Goal: Information Seeking & Learning: Learn about a topic

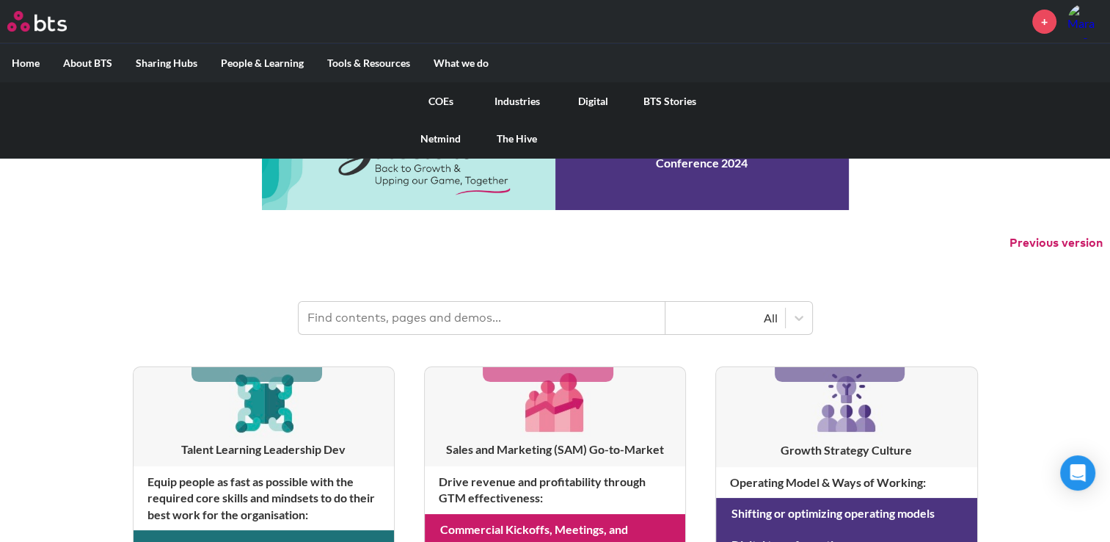
click at [446, 97] on link "COEs" at bounding box center [441, 101] width 76 height 38
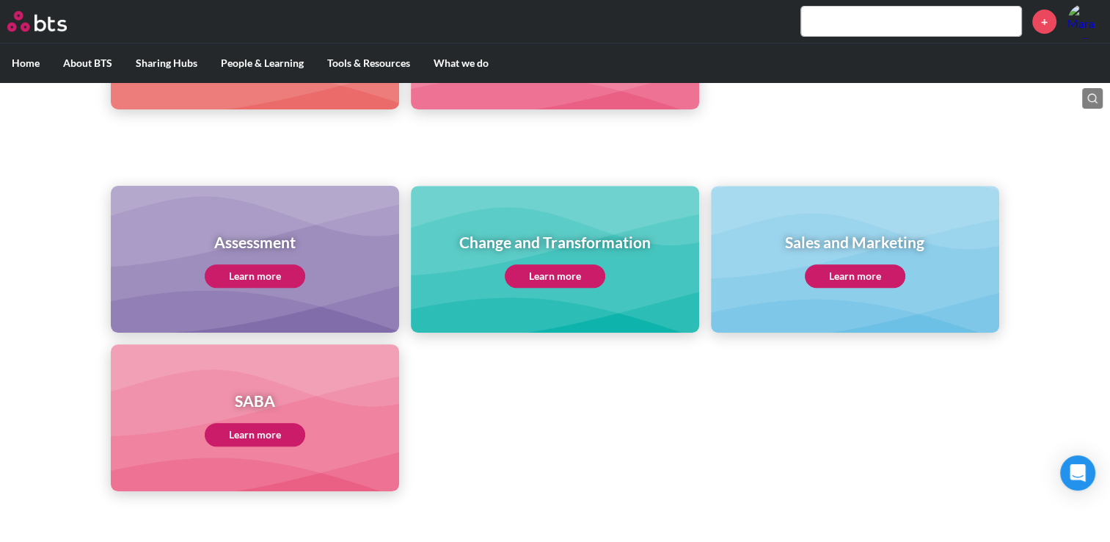
scroll to position [587, 0]
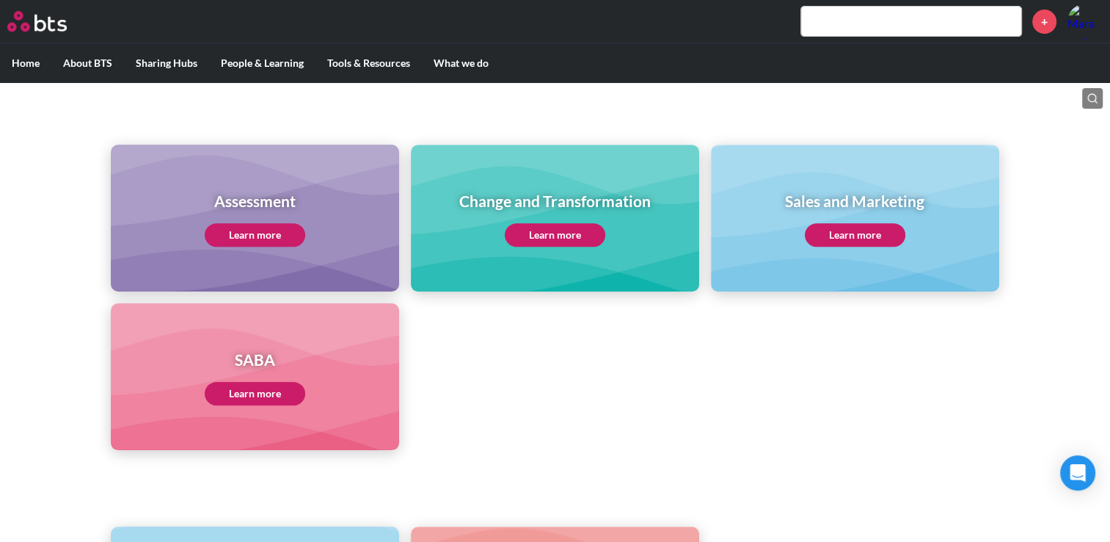
click at [258, 393] on link "Learn more" at bounding box center [255, 393] width 101 height 23
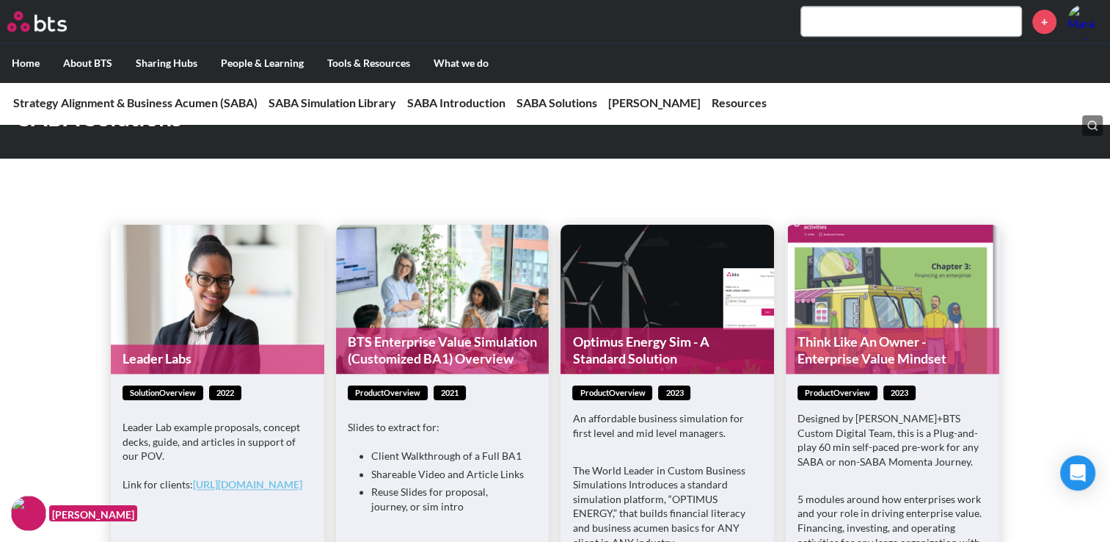
scroll to position [1835, 0]
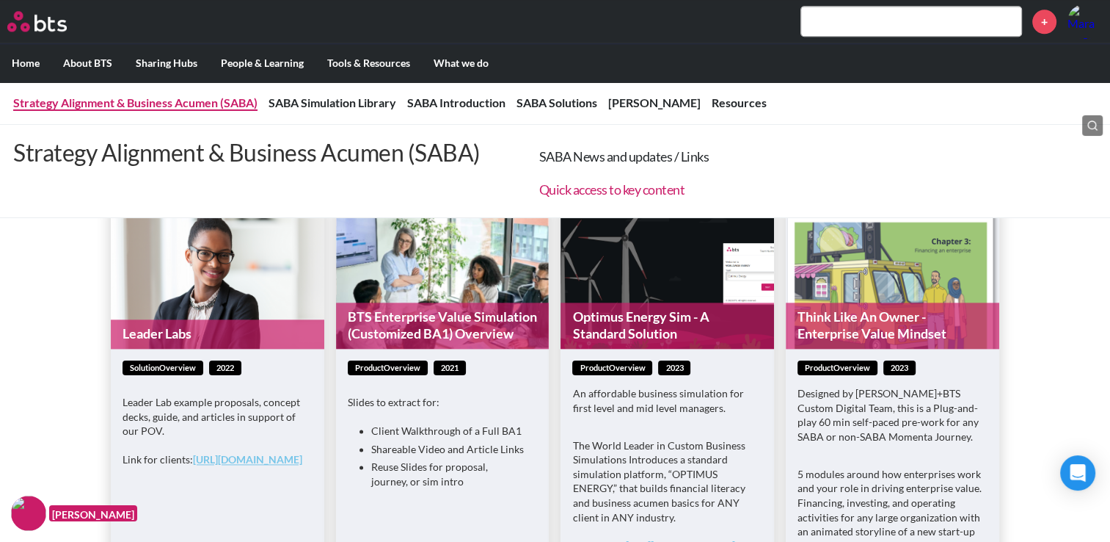
click at [599, 192] on link "Quick access to key content" at bounding box center [612, 189] width 146 height 16
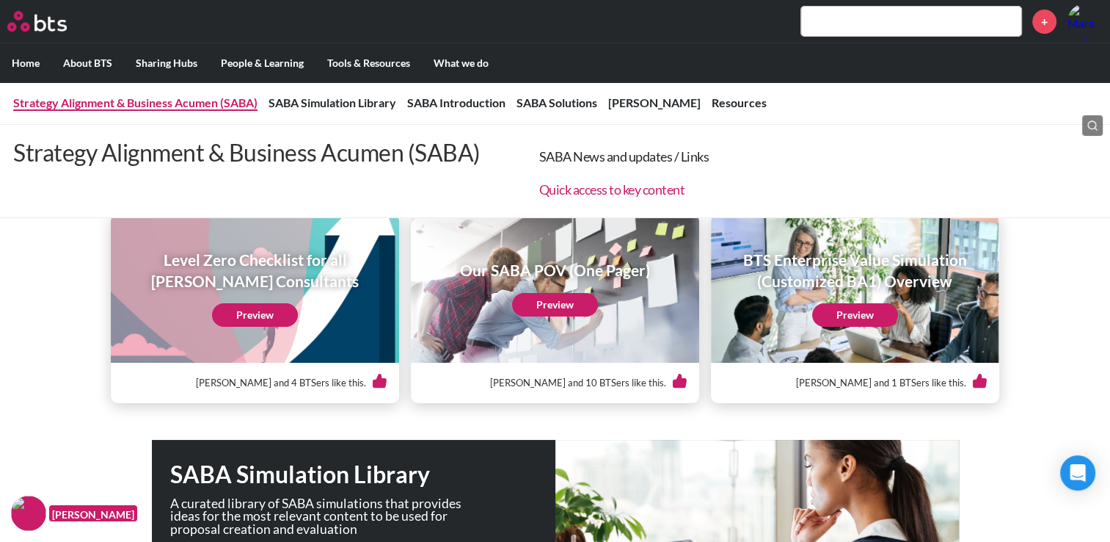
scroll to position [119, 0]
